Goal: Transaction & Acquisition: Purchase product/service

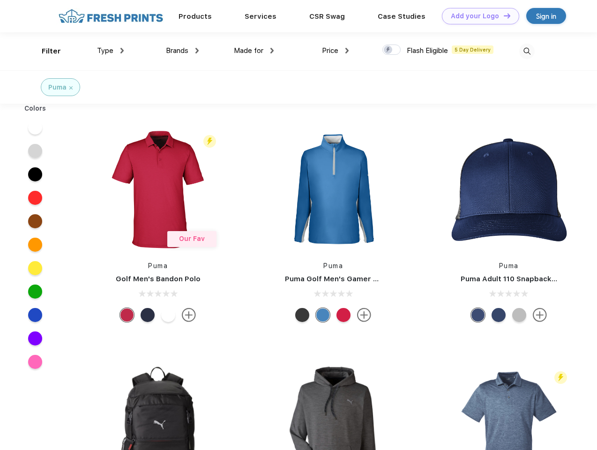
scroll to position [0, 0]
click at [477, 16] on link "Add your Logo Design Tool" at bounding box center [480, 16] width 77 height 16
click at [0, 0] on div "Design Tool" at bounding box center [0, 0] width 0 height 0
click at [503, 15] on link "Add your Logo Design Tool" at bounding box center [480, 16] width 77 height 16
click at [45, 51] on div "Filter" at bounding box center [51, 51] width 19 height 11
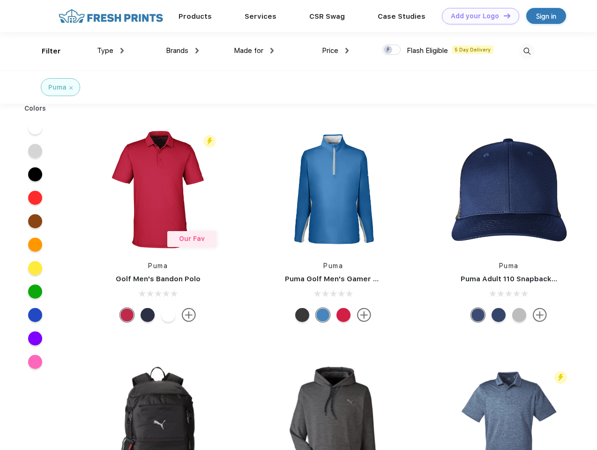
click at [111, 51] on span "Type" at bounding box center [105, 50] width 16 height 8
click at [182, 51] on span "Brands" at bounding box center [177, 50] width 23 height 8
click at [254, 51] on span "Made for" at bounding box center [249, 50] width 30 height 8
click at [336, 51] on span "Price" at bounding box center [330, 50] width 16 height 8
click at [392, 50] on div at bounding box center [392, 50] width 18 height 10
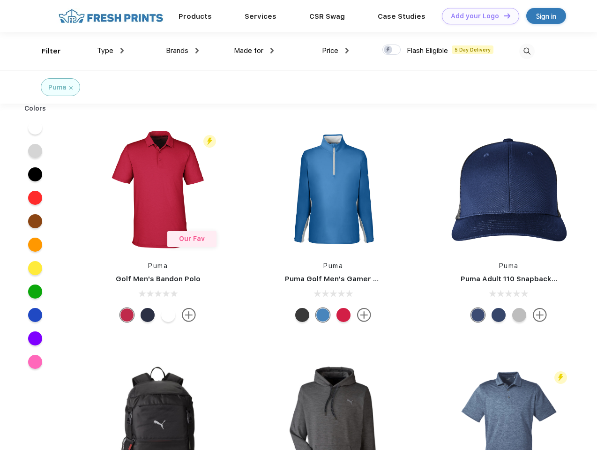
click at [389, 50] on input "checkbox" at bounding box center [386, 47] width 6 height 6
click at [527, 51] on img at bounding box center [527, 51] width 15 height 15
